Goal: Task Accomplishment & Management: Manage account settings

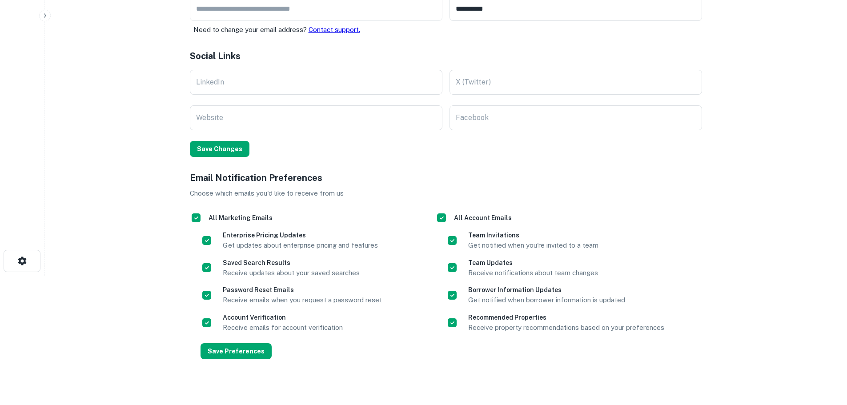
scroll to position [137, 0]
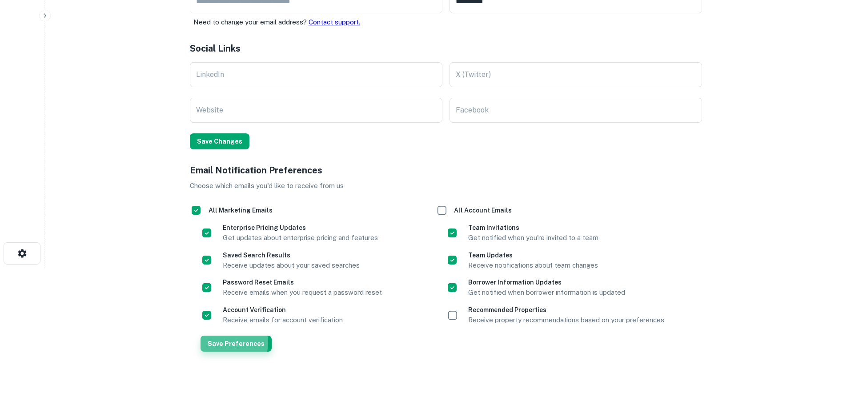
click at [224, 343] on button "Save Preferences" at bounding box center [235, 343] width 71 height 16
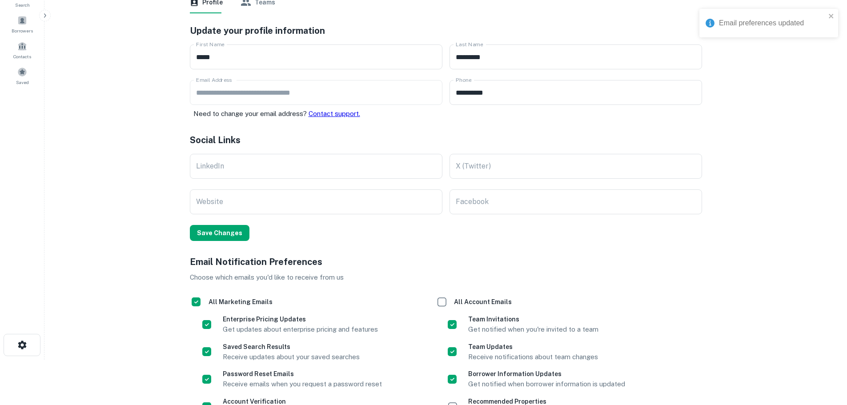
scroll to position [0, 0]
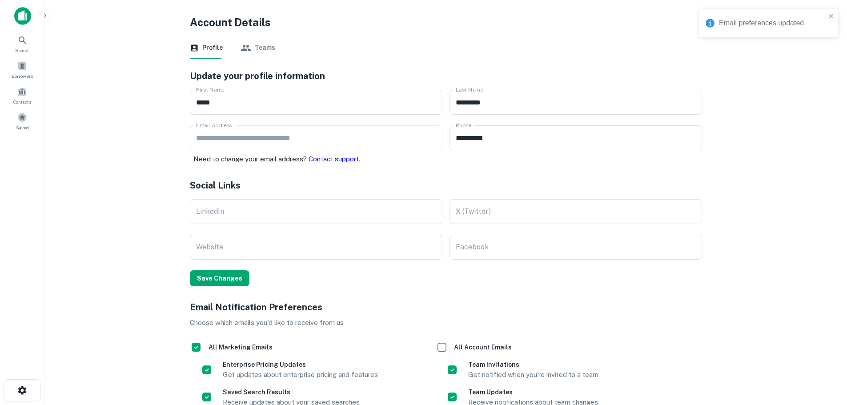
click at [275, 44] on div "Profile Teams" at bounding box center [446, 47] width 512 height 21
click at [257, 45] on button "Teams" at bounding box center [257, 47] width 35 height 21
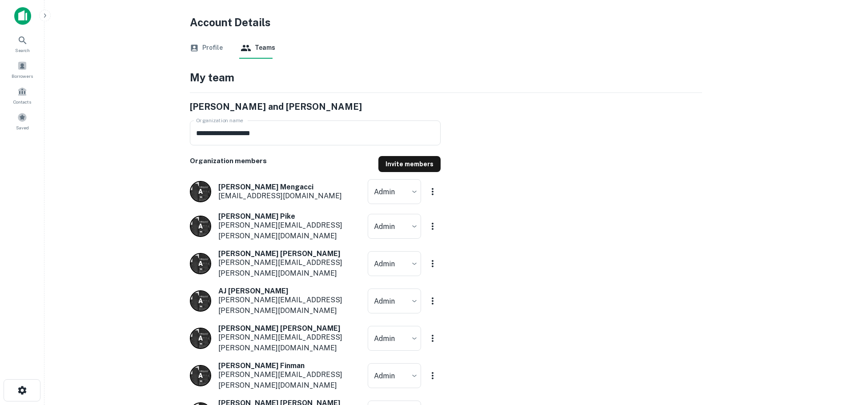
click at [208, 47] on button "Profile" at bounding box center [206, 47] width 33 height 21
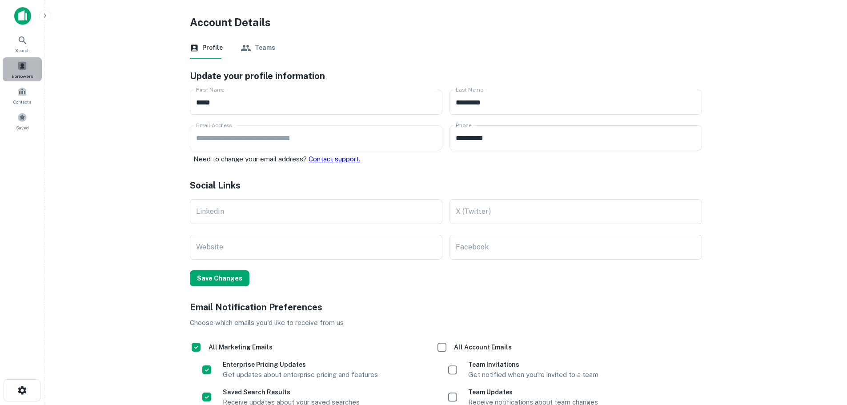
click at [18, 67] on span at bounding box center [22, 66] width 10 height 10
